Goal: Navigation & Orientation: Find specific page/section

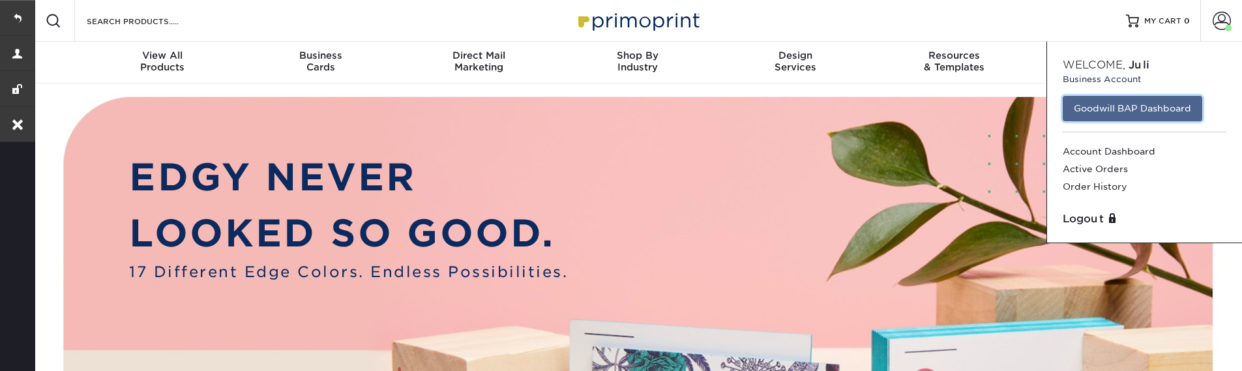
click at [1106, 109] on link "Goodwill BAP Dashboard" at bounding box center [1133, 108] width 140 height 25
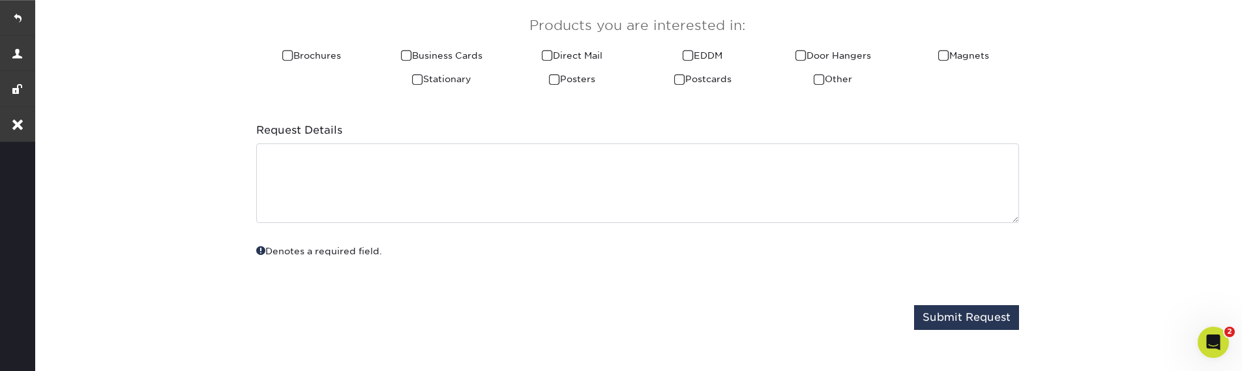
scroll to position [548, 0]
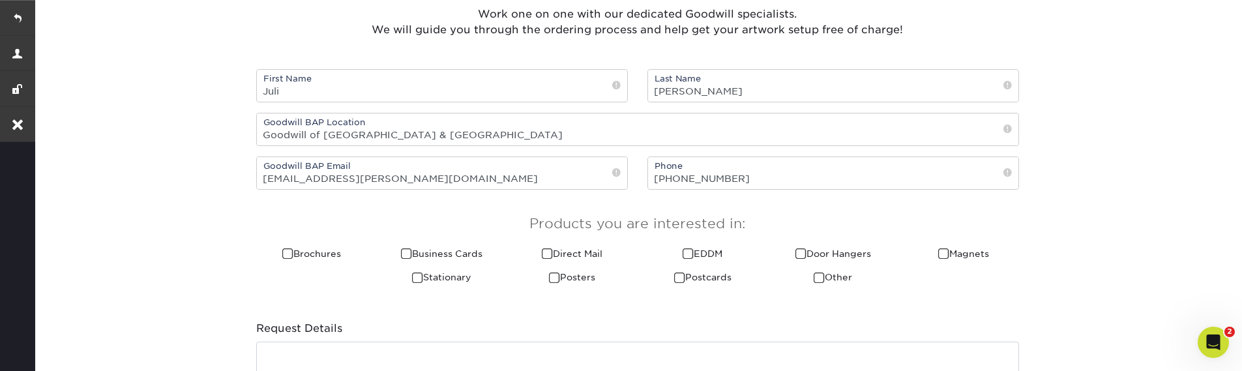
drag, startPoint x: 510, startPoint y: 228, endPoint x: 841, endPoint y: 215, distance: 330.8
click at [841, 216] on h3 "Products you are interested in:" at bounding box center [637, 224] width 763 height 16
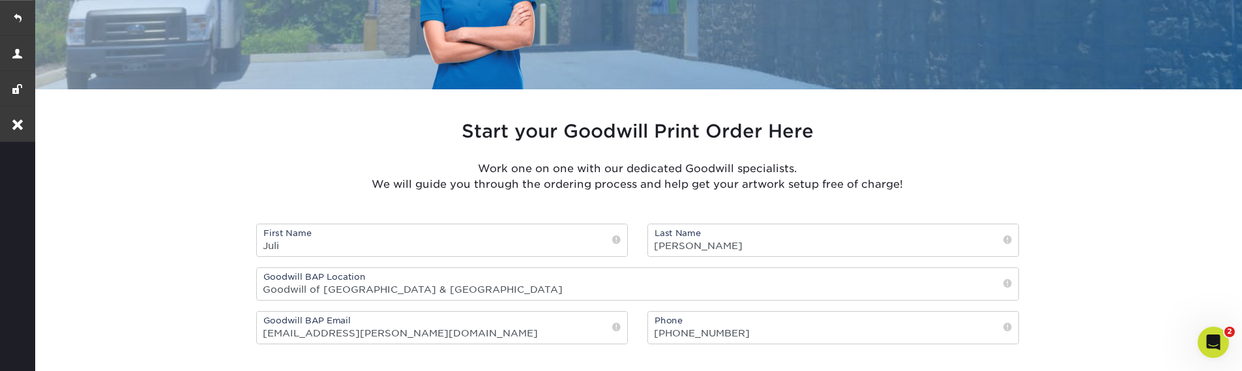
scroll to position [391, 0]
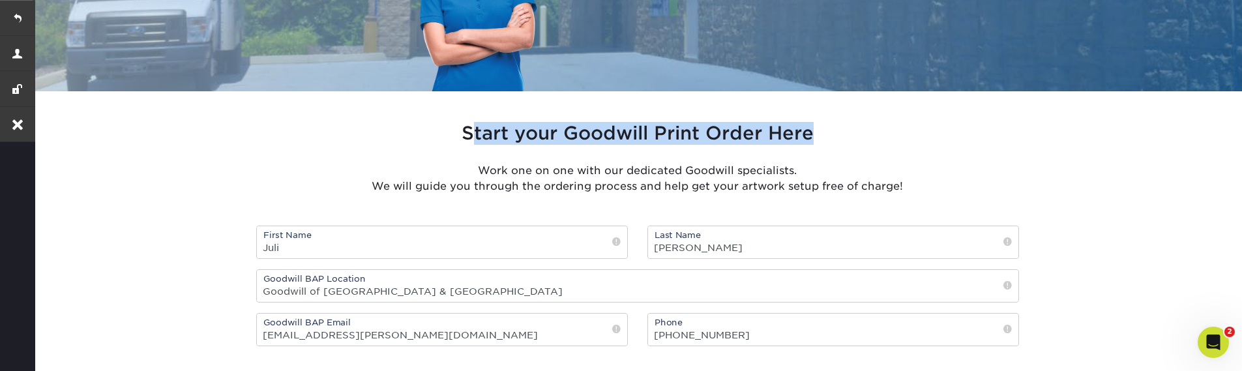
drag, startPoint x: 472, startPoint y: 133, endPoint x: 891, endPoint y: 127, distance: 419.2
click at [891, 127] on h3 "Start your Goodwill Print Order Here" at bounding box center [637, 134] width 763 height 22
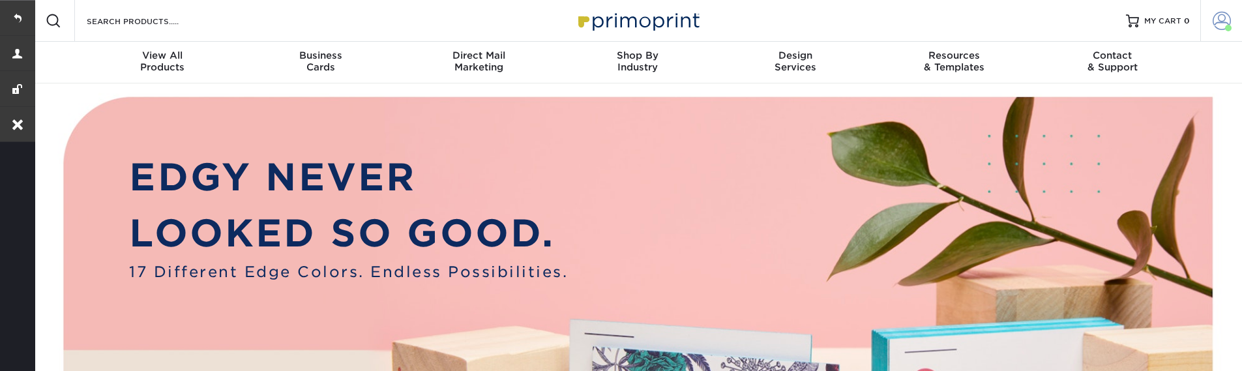
click at [1216, 25] on span at bounding box center [1222, 21] width 18 height 18
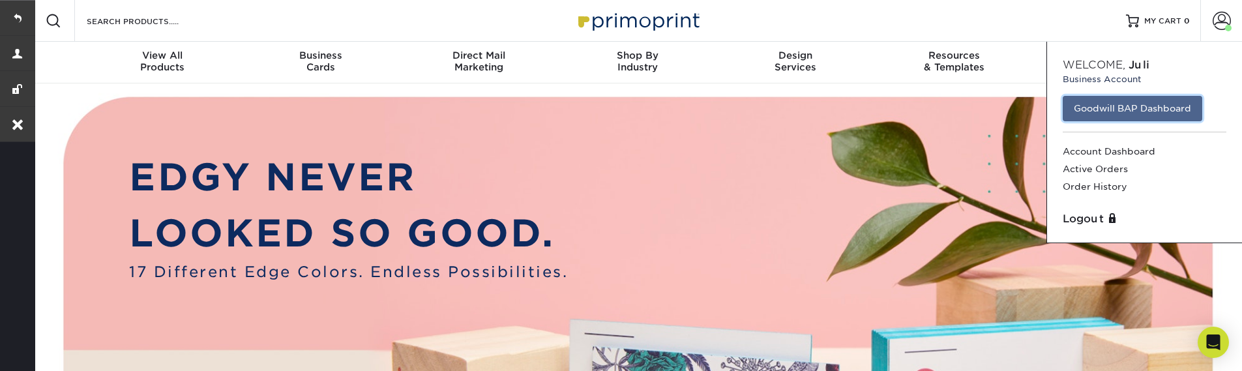
click at [1115, 108] on link "Goodwill BAP Dashboard" at bounding box center [1133, 108] width 140 height 25
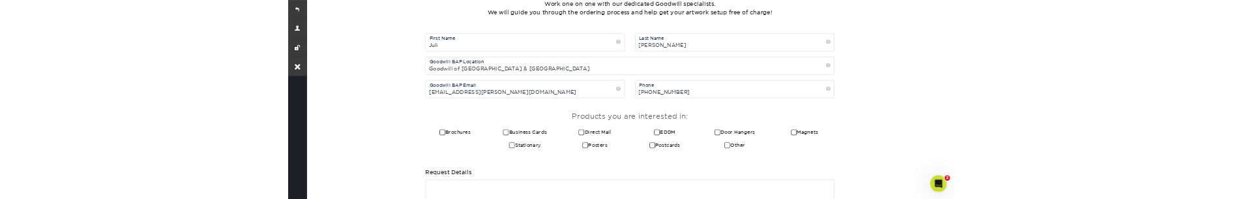
scroll to position [548, 0]
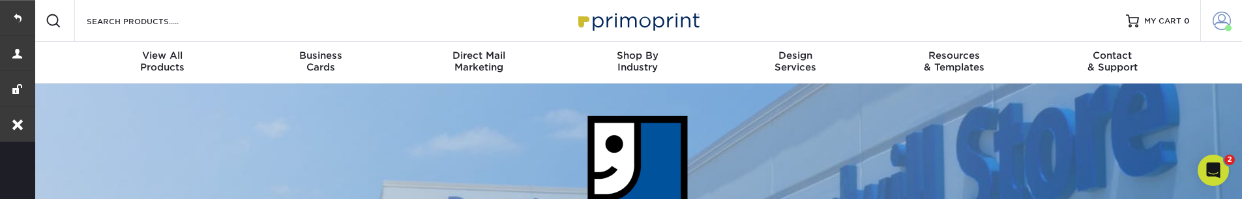
click at [1210, 10] on link "Account" at bounding box center [1221, 21] width 42 height 42
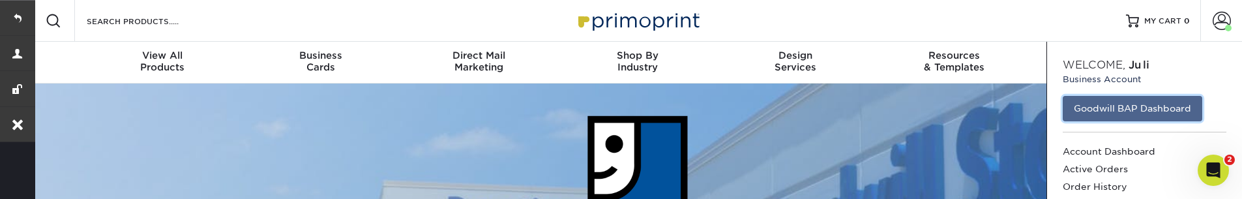
click at [1120, 111] on link "Goodwill BAP Dashboard" at bounding box center [1133, 108] width 140 height 25
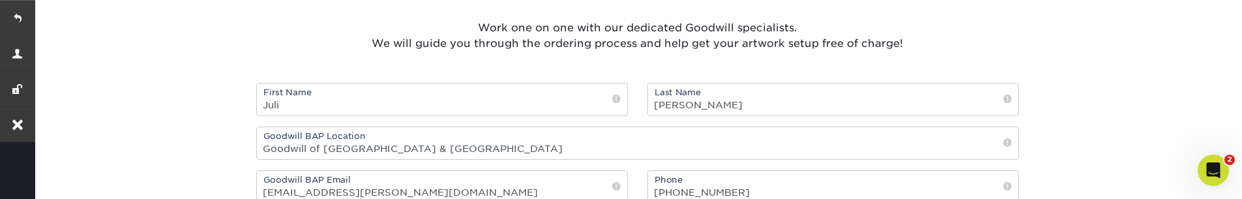
scroll to position [391, 0]
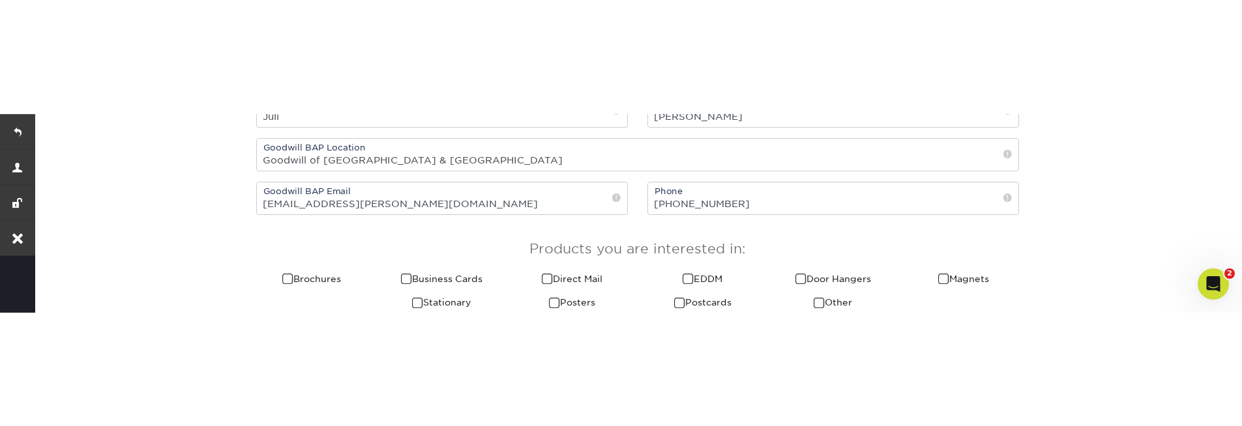
scroll to position [626, 0]
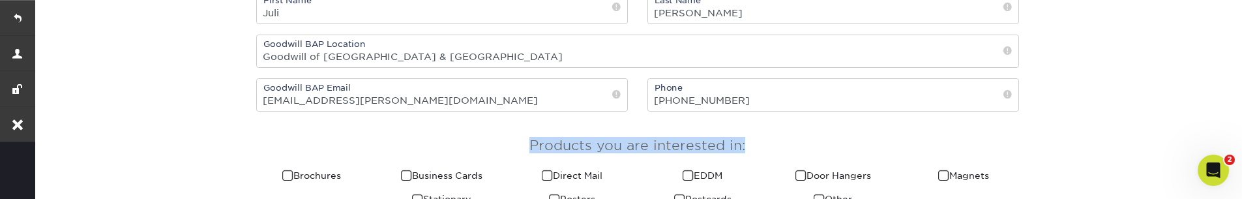
drag, startPoint x: 530, startPoint y: 144, endPoint x: 840, endPoint y: 141, distance: 309.7
click at [840, 141] on h3 "Products you are interested in:" at bounding box center [637, 146] width 763 height 16
copy h3 "Products you are interested in:"
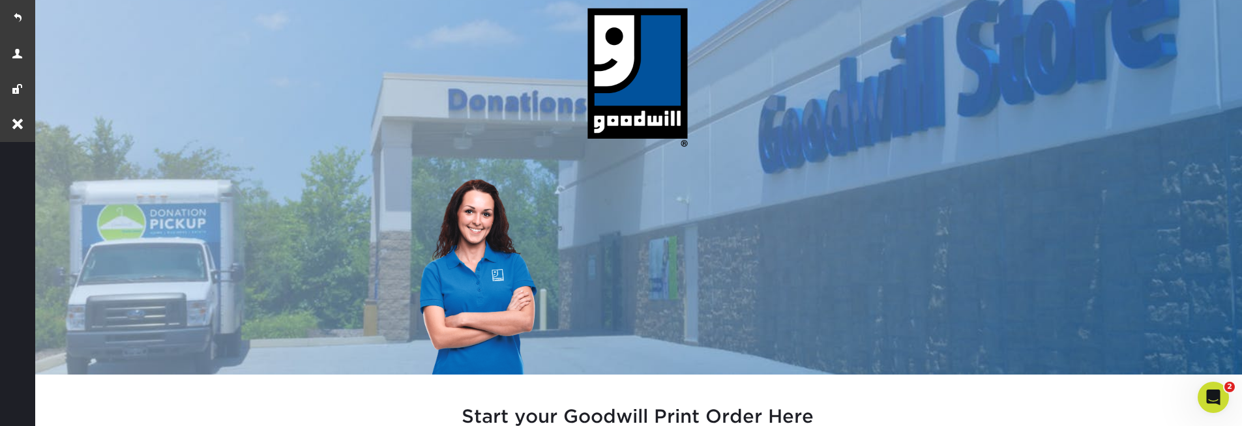
scroll to position [0, 0]
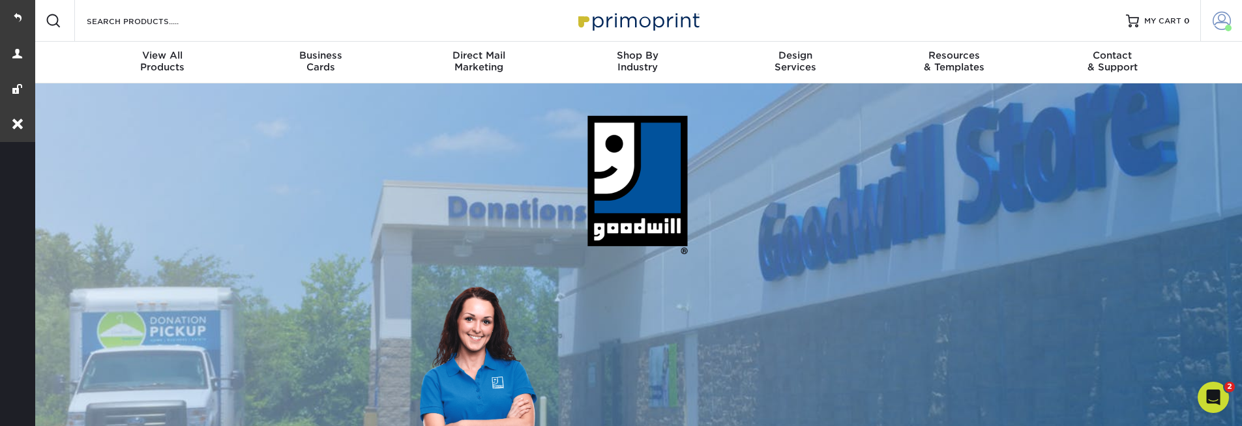
click at [1222, 31] on link "Account" at bounding box center [1221, 21] width 42 height 42
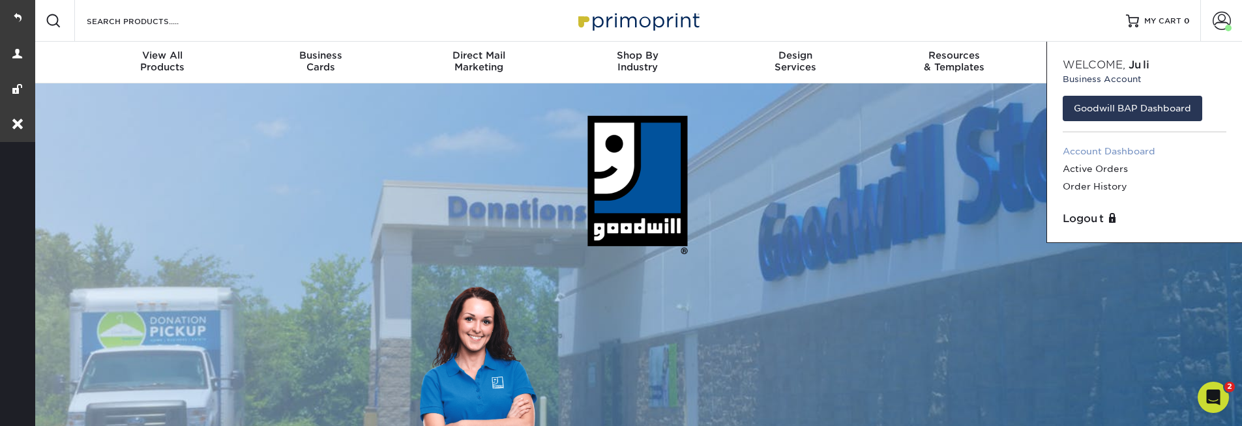
click at [1107, 151] on link "Account Dashboard" at bounding box center [1145, 152] width 164 height 18
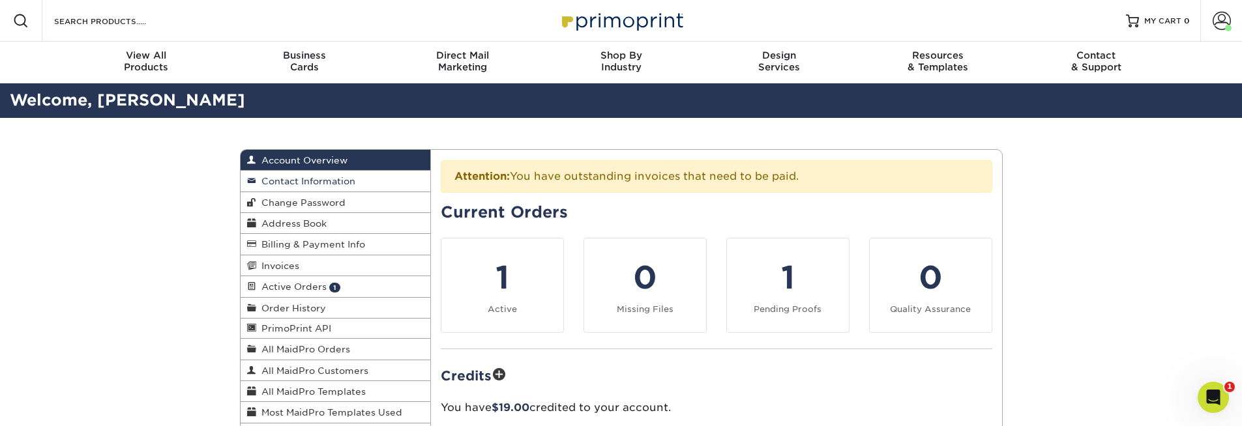
click at [314, 183] on span "Contact Information" at bounding box center [305, 181] width 99 height 10
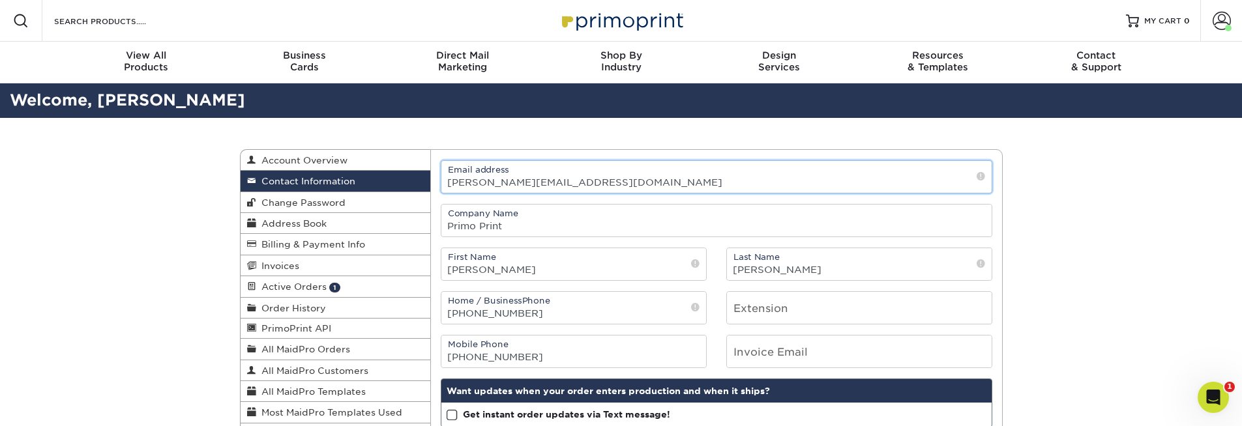
click at [533, 180] on input "brandon@primoprint.com" at bounding box center [716, 177] width 550 height 32
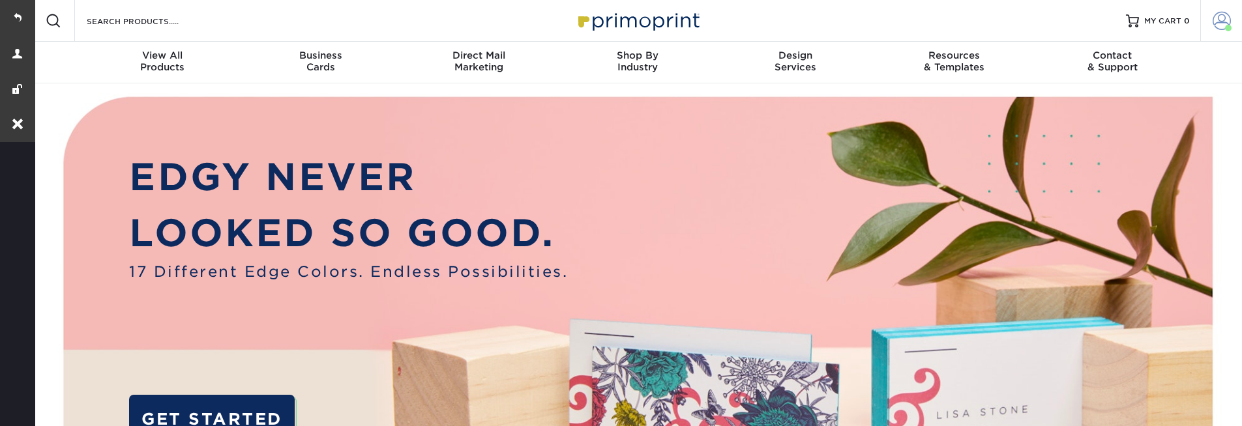
click at [1232, 18] on link "Account" at bounding box center [1221, 21] width 42 height 42
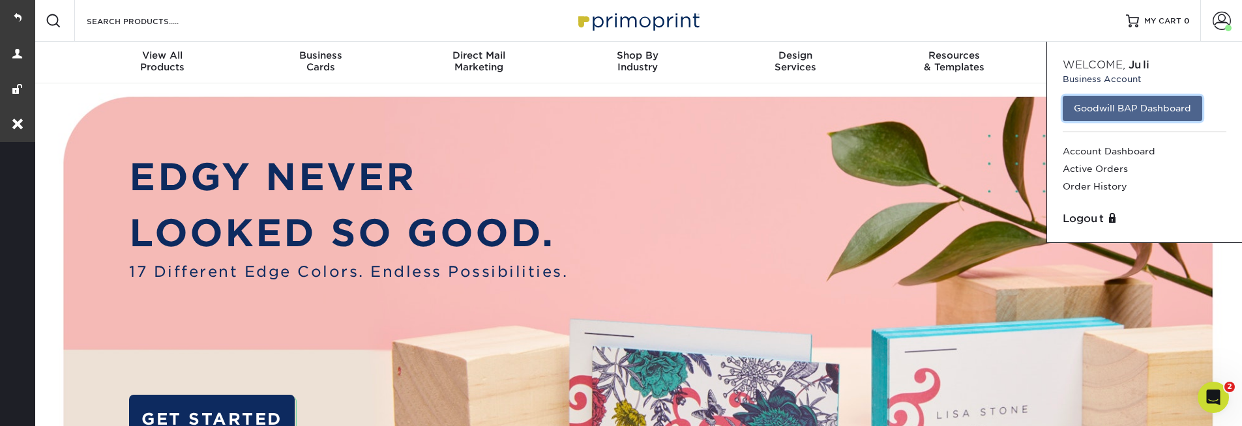
click at [1132, 115] on link "Goodwill BAP Dashboard" at bounding box center [1133, 108] width 140 height 25
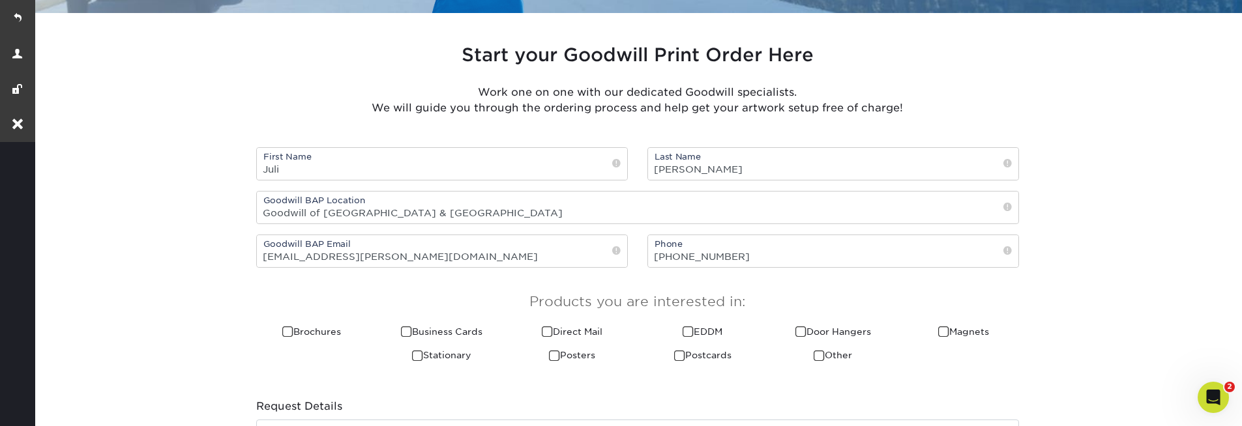
scroll to position [626, 0]
